Goal: Transaction & Acquisition: Obtain resource

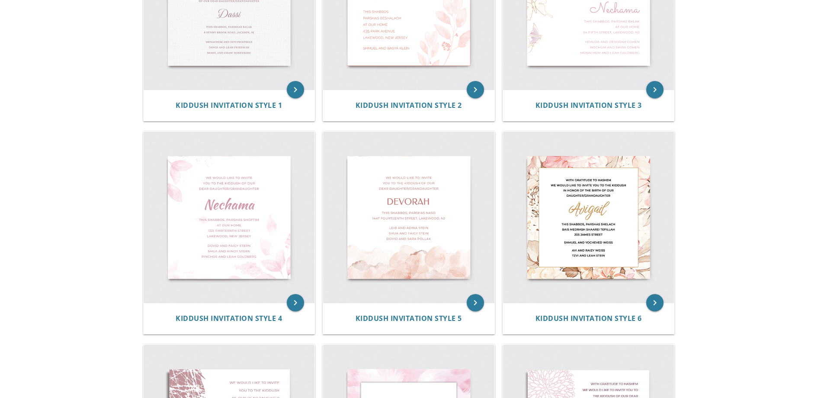
scroll to position [303, 0]
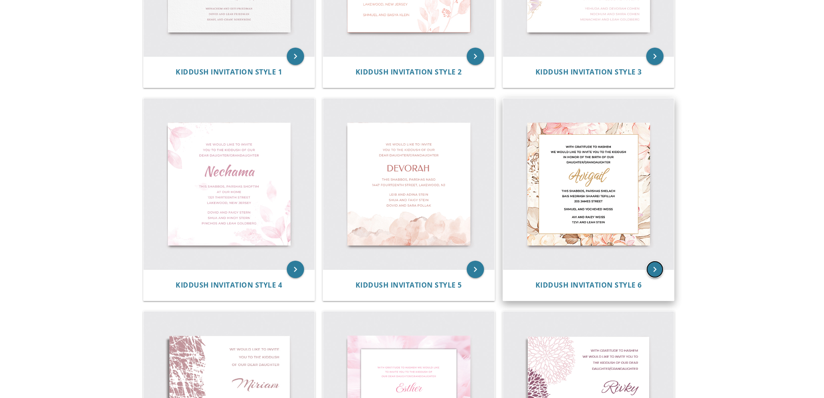
click at [652, 270] on icon "keyboard_arrow_right" at bounding box center [654, 268] width 17 height 17
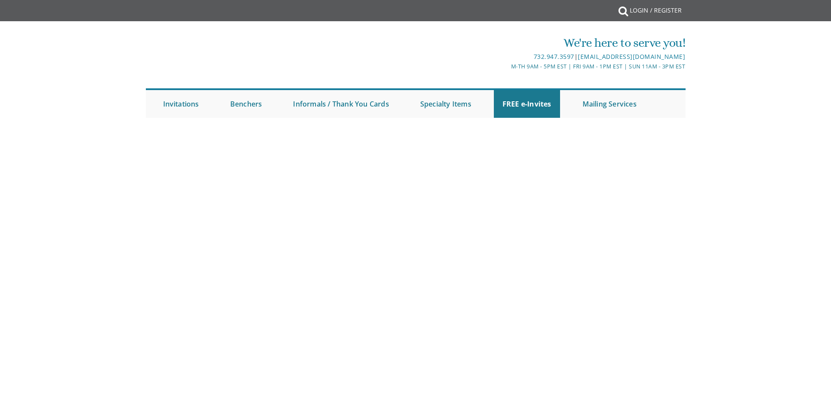
click at [589, 177] on body "My Cart {{shoppingcart.totalQuantityDisplay}} Total: {{shoppingcart.subtotal}} …" at bounding box center [415, 199] width 831 height 398
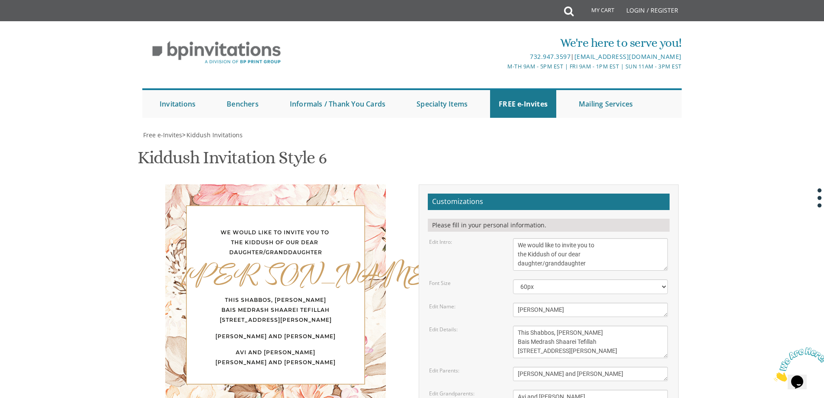
click at [823, 125] on body "My Cart Total: View Cart Item(s) Submit My Cart Total: View Cart Item(s) Login …" at bounding box center [412, 367] width 824 height 734
click at [516, 238] on textarea "We would like to invite you to the Kiddush of our dear daughter/granddaughter" at bounding box center [590, 254] width 155 height 32
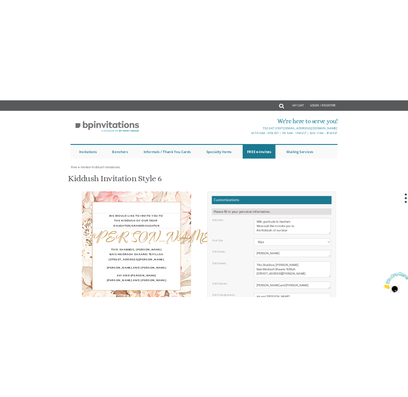
scroll to position [9, 0]
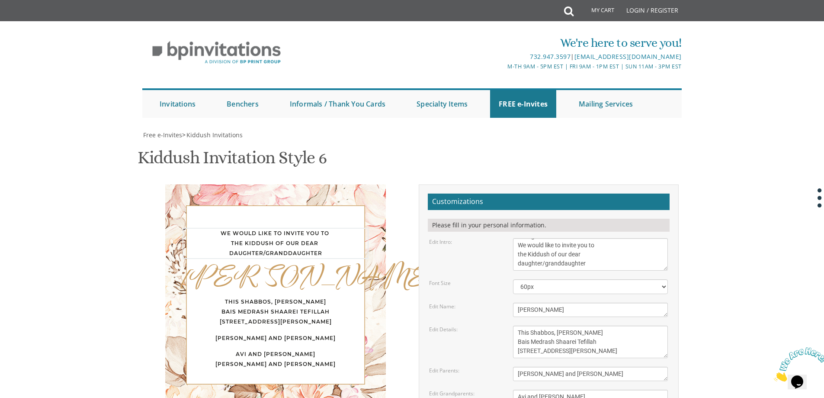
drag, startPoint x: 594, startPoint y: 134, endPoint x: 543, endPoint y: 141, distance: 52.0
click at [543, 193] on form "Customizations Please fill in your personal information. Edit Intro: We would l…" at bounding box center [549, 341] width 242 height 296
type textarea "With gratitude to Hashem We would like to invite you to the Kiddush of our dear…"
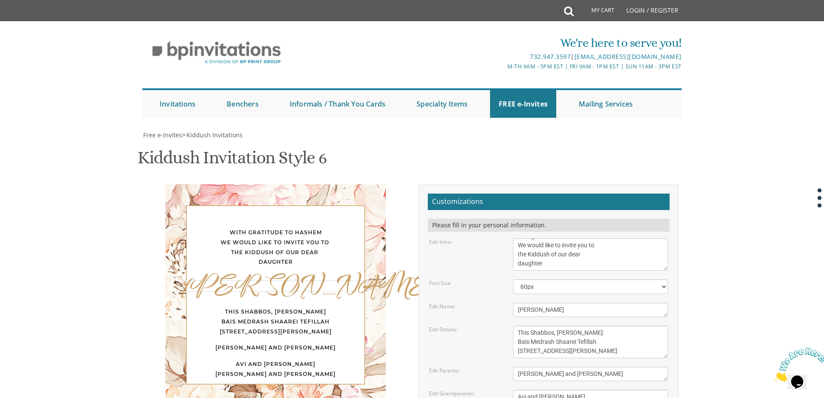
drag, startPoint x: 555, startPoint y: 181, endPoint x: 469, endPoint y: 173, distance: 86.0
click at [469, 302] on div "Edit Name: [PERSON_NAME]" at bounding box center [549, 309] width 252 height 14
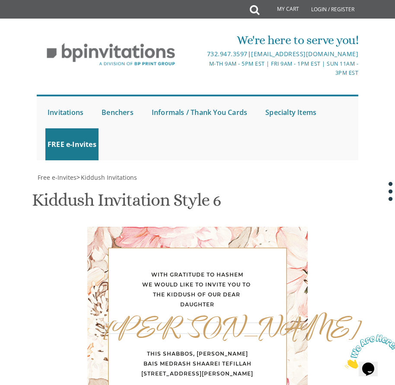
type textarea "[PERSON_NAME]"
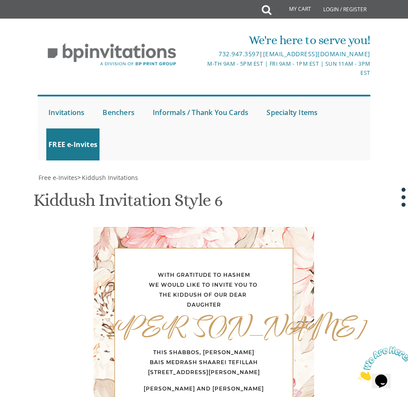
scroll to position [433, 0]
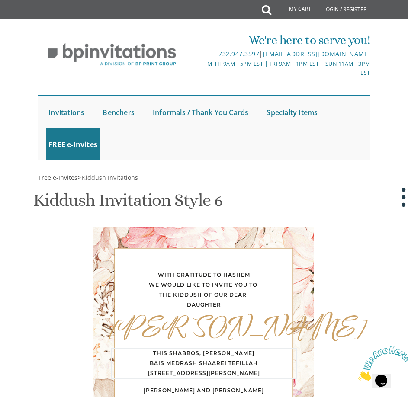
drag, startPoint x: 244, startPoint y: 192, endPoint x: 222, endPoint y: 191, distance: 22.5
drag, startPoint x: 243, startPoint y: 203, endPoint x: 156, endPoint y: 199, distance: 86.6
drag, startPoint x: 215, startPoint y: 210, endPoint x: 154, endPoint y: 206, distance: 60.7
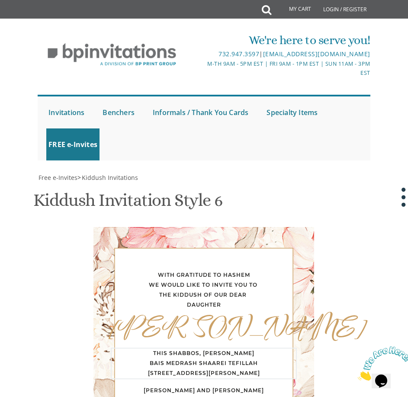
type textarea "This Shabbos, Parshas Ki Seitzei Sanhedria Murchevet 105 Knisa Gimmel Apt 23"
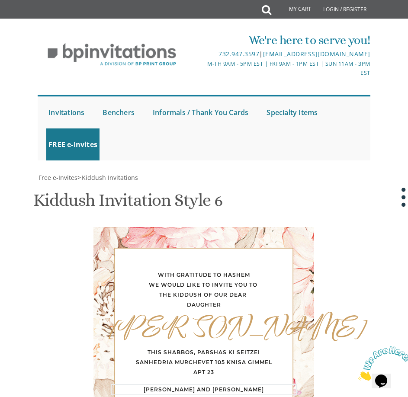
drag, startPoint x: 246, startPoint y: 231, endPoint x: 129, endPoint y: 229, distance: 116.8
type textarea "[PERSON_NAME] and [PERSON_NAME]"
drag, startPoint x: 182, startPoint y: 210, endPoint x: 162, endPoint y: 209, distance: 19.9
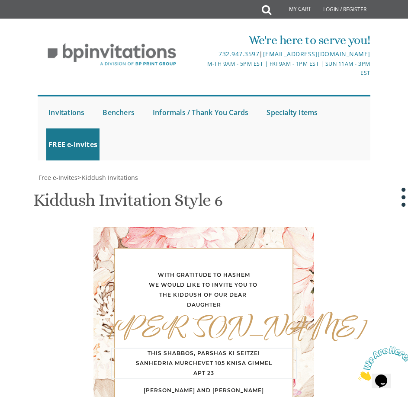
drag, startPoint x: 218, startPoint y: 299, endPoint x: 148, endPoint y: 297, distance: 69.7
type textarea "This Shabbos, Parshas Ki Seitzei 11:15 AM Sanhedria Murchevet [GEOGRAPHIC_DATA]…"
click at [334, 227] on div "With gratitude to Hashem We would like to invite you to the Kiddush of our dear…" at bounding box center [204, 346] width 325 height 238
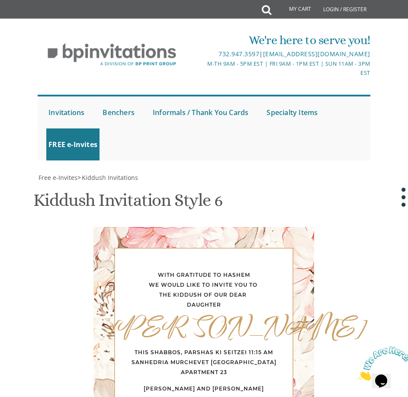
scroll to position [433, 0]
drag, startPoint x: 229, startPoint y: 261, endPoint x: 124, endPoint y: 250, distance: 105.7
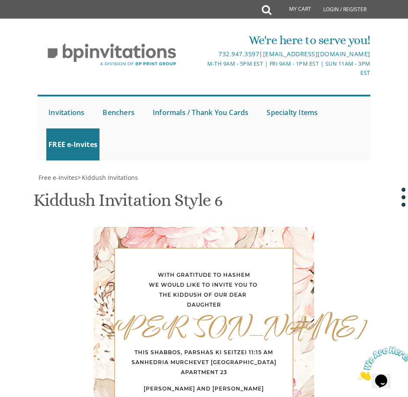
scroll to position [346, 0]
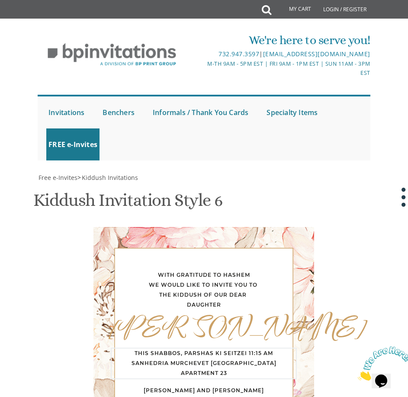
scroll to position [16, 0]
click at [367, 227] on div "With gratitude to Hashem We would like to invite you to the Kiddush of our dear…" at bounding box center [204, 336] width 338 height 218
drag, startPoint x: 239, startPoint y: 297, endPoint x: 208, endPoint y: 279, distance: 35.8
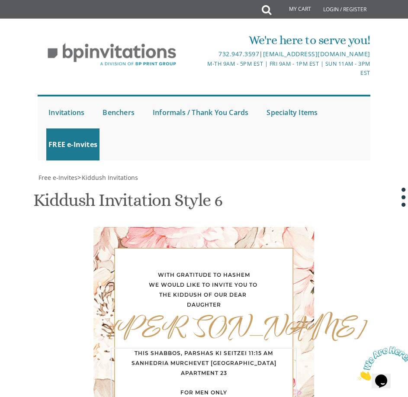
scroll to position [389, 0]
type textarea "This Shabbos, Parshas Ki Seitzei 11:15 AM Sanhedria Murchevet [GEOGRAPHIC_DATA]…"
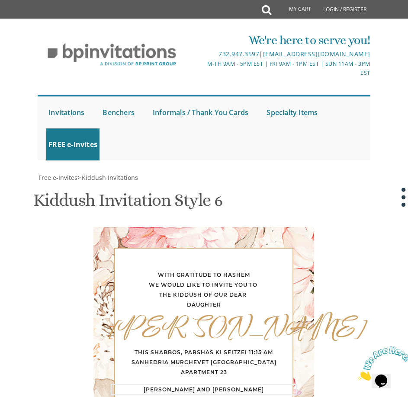
scroll to position [0, 0]
drag, startPoint x: 206, startPoint y: 260, endPoint x: 131, endPoint y: 255, distance: 75.4
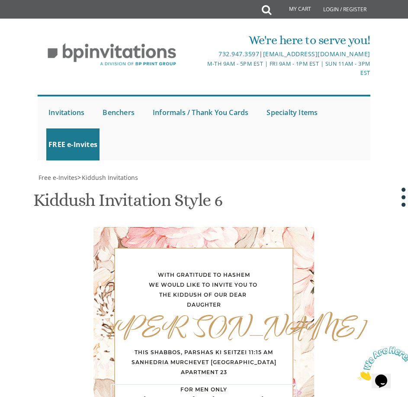
scroll to position [0, 0]
type textarea "[PERSON_NAME] and [PERSON_NAME]"
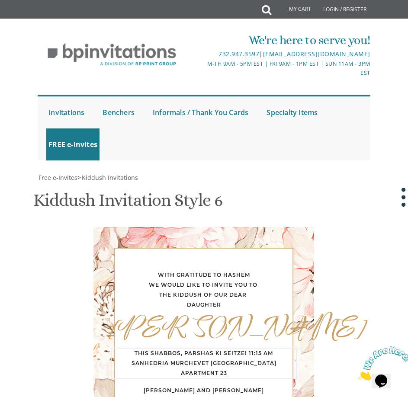
scroll to position [392, 0]
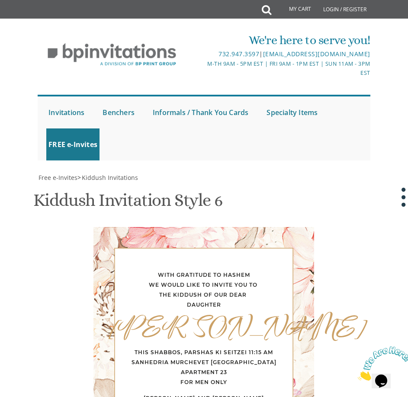
drag, startPoint x: 232, startPoint y: 257, endPoint x: 271, endPoint y: 262, distance: 39.7
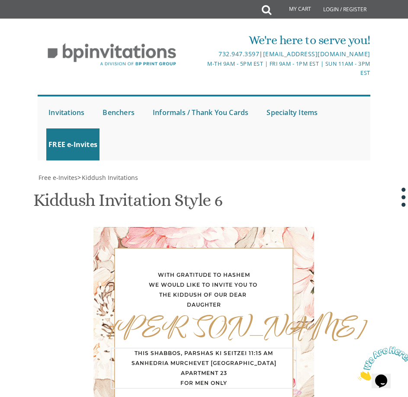
type textarea "This Shabbos, Parshas Ki Seitzei 11:15 AM Sanhedria Murchevet [GEOGRAPHIC_DATA]…"
click at [369, 227] on div "With gratitude to Hashem We would like to invite you to the Kiddush of our dear…" at bounding box center [204, 341] width 338 height 228
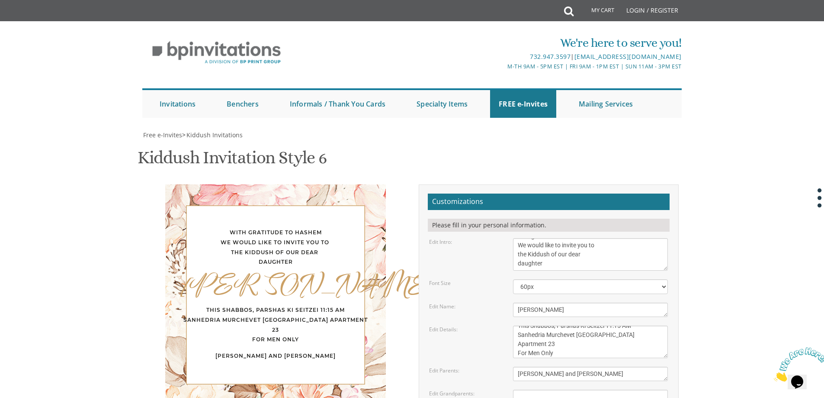
scroll to position [216, 0]
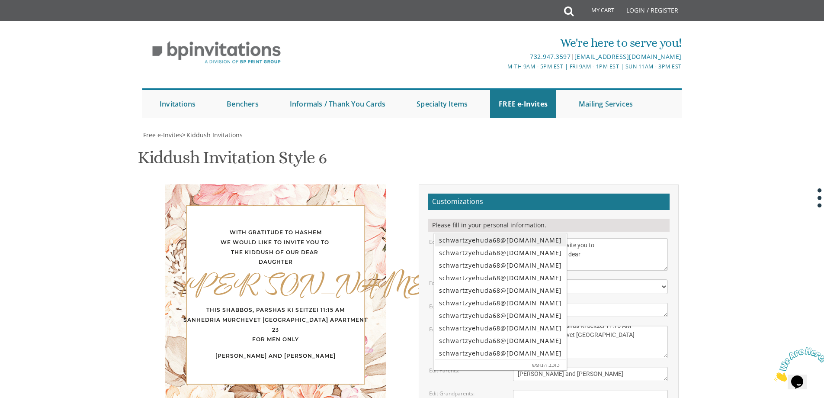
type input "[EMAIL_ADDRESS][DOMAIN_NAME]"
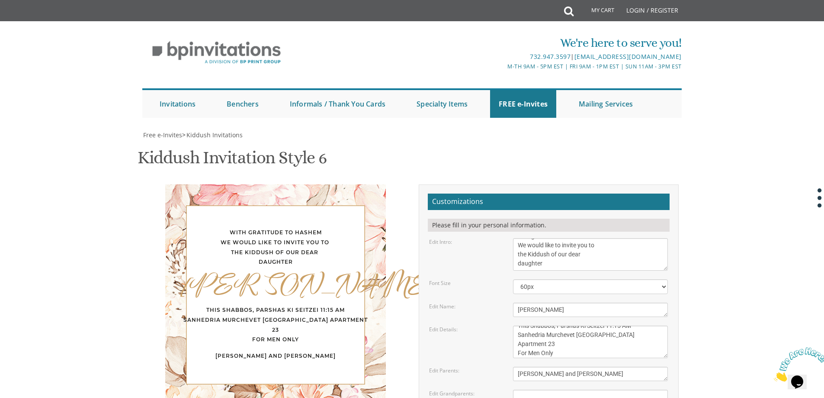
click at [757, 170] on body "My Cart Total: View Cart Item(s) Submit My Cart Total: View Cart Item(s) Login …" at bounding box center [412, 367] width 824 height 734
